Goal: Task Accomplishment & Management: Manage account settings

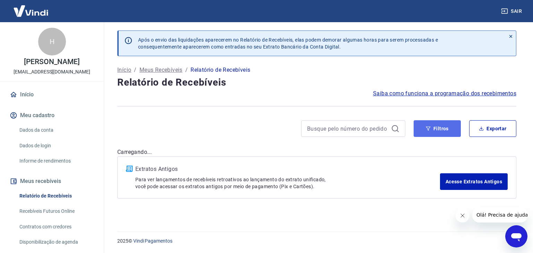
click at [417, 134] on button "Filtros" at bounding box center [437, 128] width 47 height 17
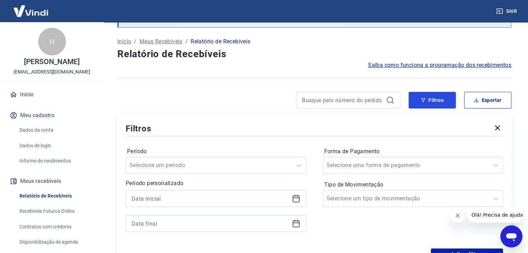
scroll to position [69, 0]
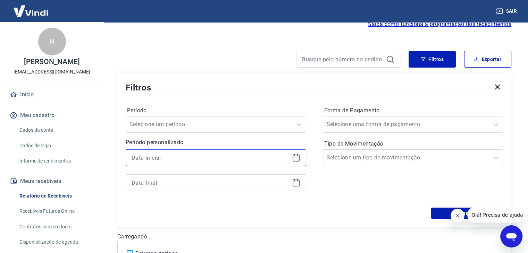
click at [217, 156] on input at bounding box center [211, 158] width 158 height 10
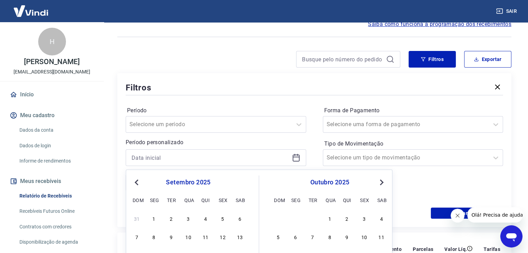
drag, startPoint x: 156, startPoint y: 215, endPoint x: 209, endPoint y: 159, distance: 77.1
click at [156, 216] on div "1" at bounding box center [154, 219] width 8 height 8
type input "[DATE]"
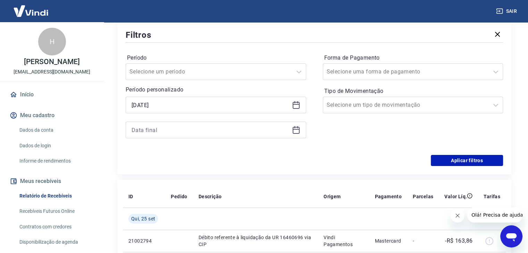
scroll to position [139, 0]
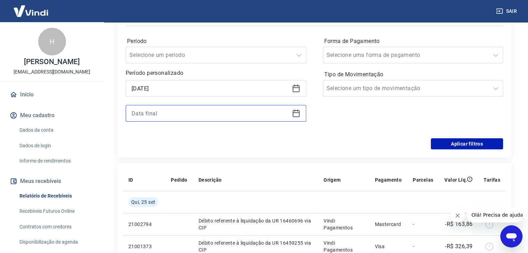
click at [184, 113] on input at bounding box center [211, 113] width 158 height 10
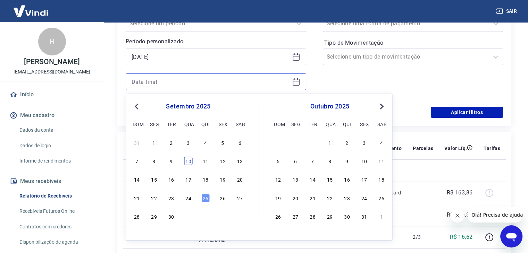
scroll to position [208, 0]
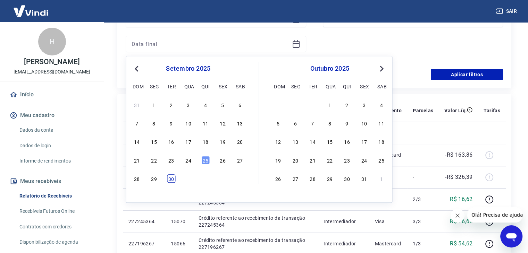
click at [174, 175] on div "30" at bounding box center [171, 179] width 8 height 8
type input "[DATE]"
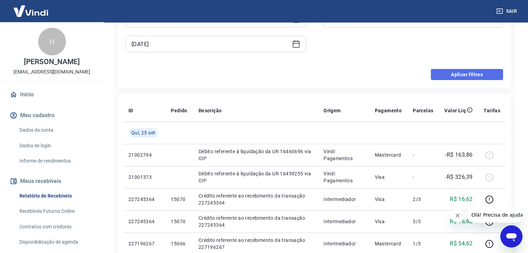
click at [449, 74] on button "Aplicar filtros" at bounding box center [467, 74] width 72 height 11
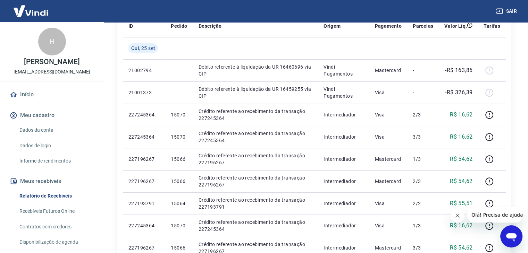
scroll to position [35, 0]
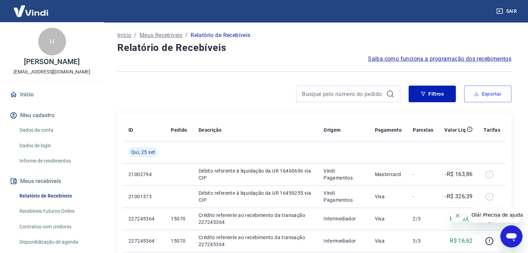
click at [469, 100] on button "Exportar" at bounding box center [487, 94] width 47 height 17
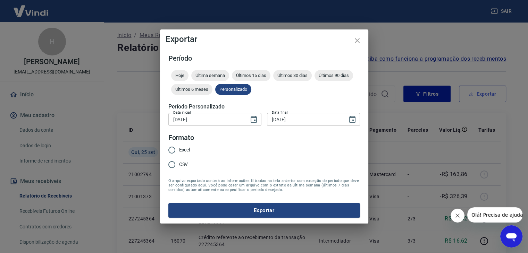
type input "[DATE]"
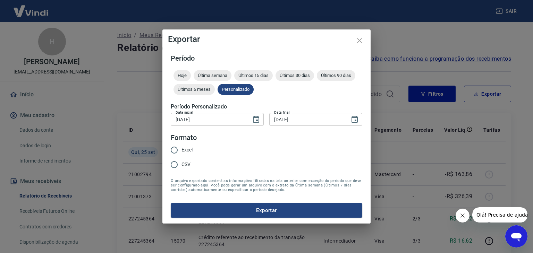
click at [191, 153] on span "Excel" at bounding box center [187, 150] width 11 height 7
click at [182, 153] on input "Excel" at bounding box center [174, 150] width 15 height 15
radio input "true"
click at [219, 207] on button "Exportar" at bounding box center [267, 210] width 192 height 15
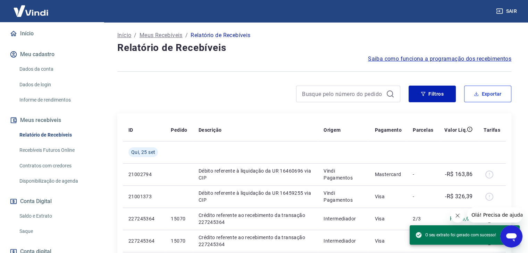
scroll to position [104, 0]
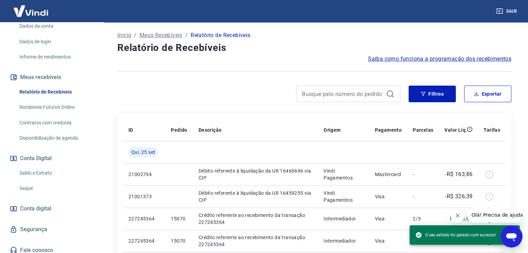
click at [42, 181] on link "Saldo e Extrato" at bounding box center [56, 173] width 79 height 14
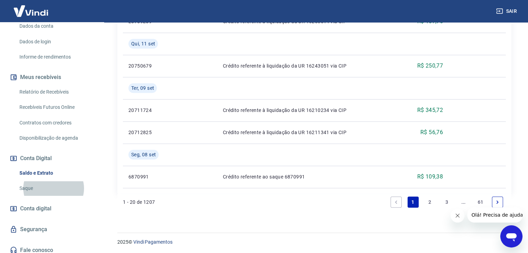
scroll to position [740, 0]
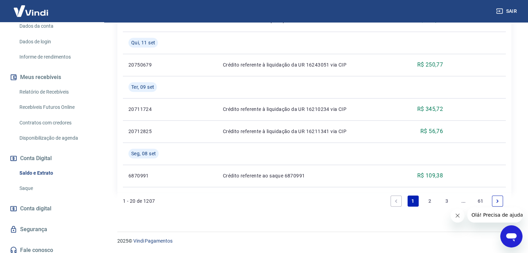
click at [428, 203] on link "2" at bounding box center [429, 201] width 11 height 11
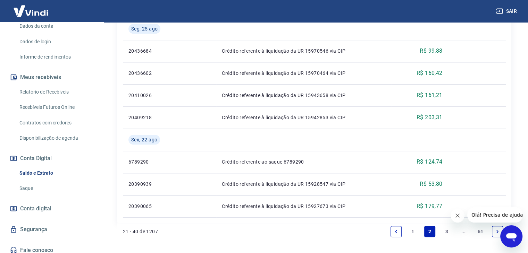
scroll to position [696, 0]
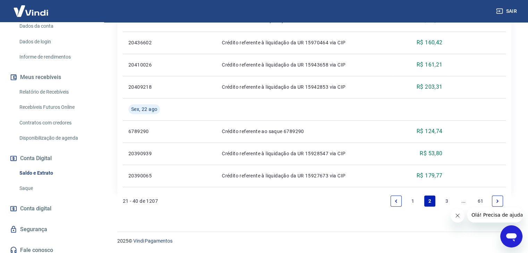
click at [411, 203] on link "1" at bounding box center [413, 201] width 11 height 11
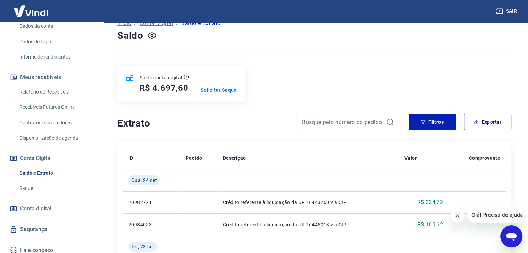
scroll to position [104, 0]
